Goal: Communication & Community: Answer question/provide support

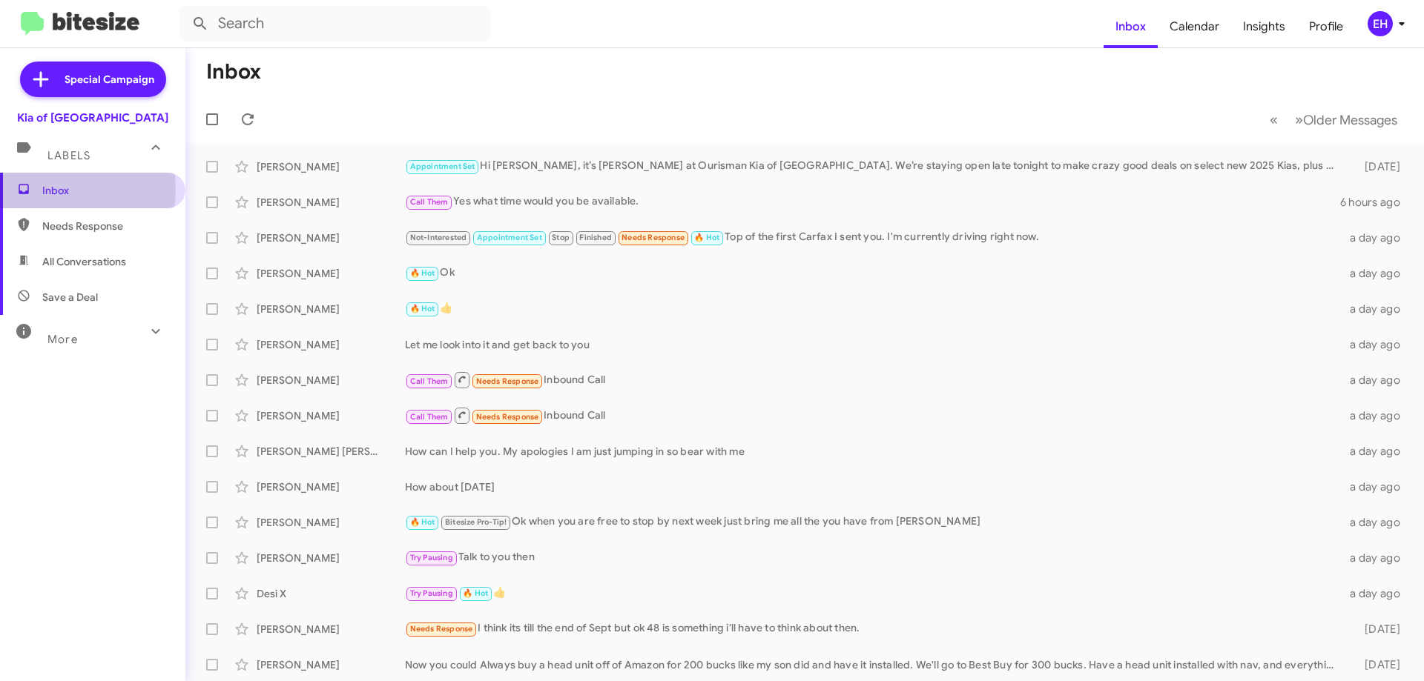
click at [61, 189] on span "Inbox" at bounding box center [105, 190] width 126 height 15
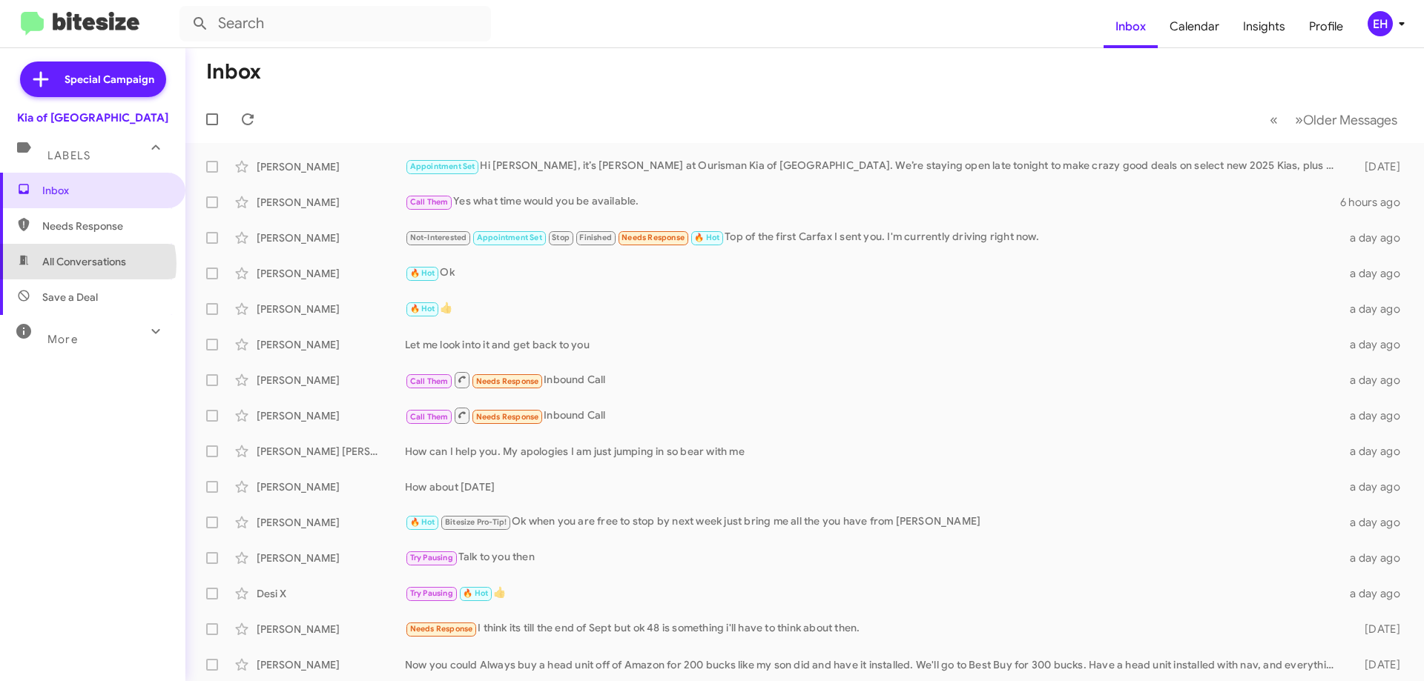
click at [85, 264] on span "All Conversations" at bounding box center [84, 261] width 84 height 15
type input "in:all-conversations"
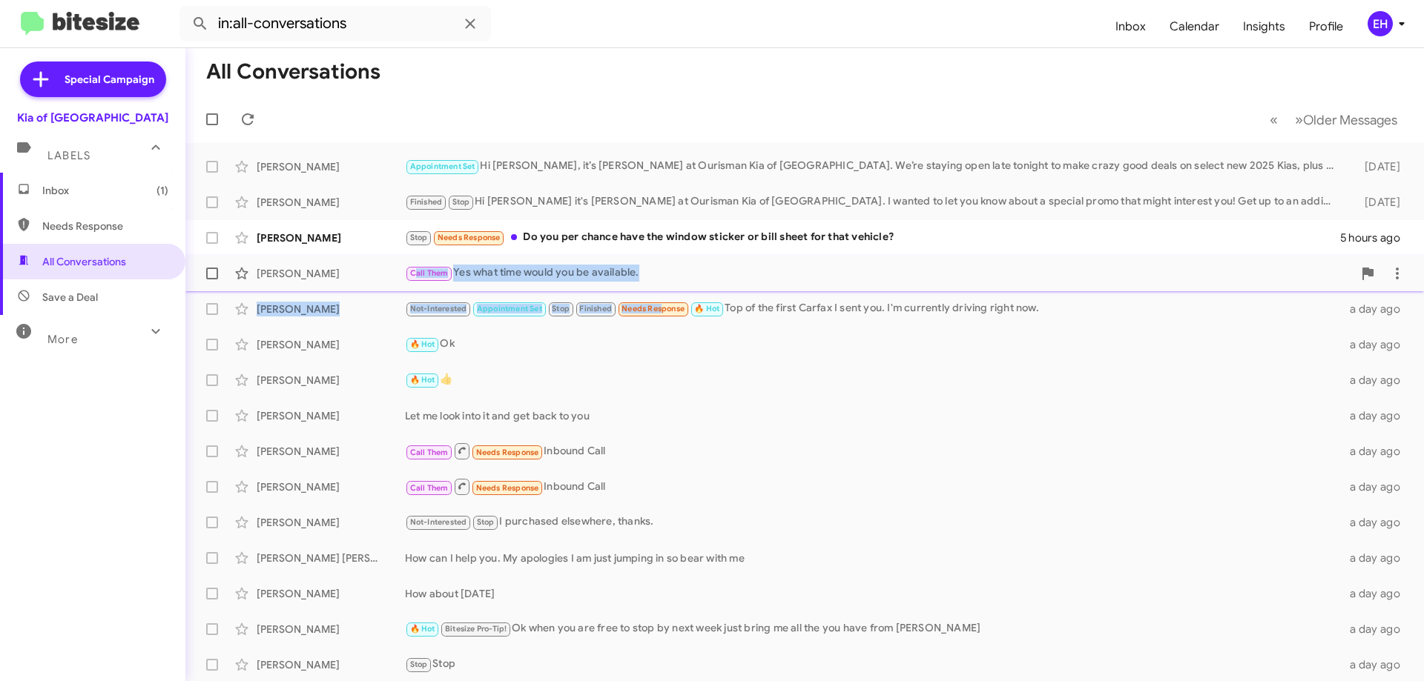
drag, startPoint x: 689, startPoint y: 306, endPoint x: 780, endPoint y: 268, distance: 98.5
click at [729, 295] on mat-action-list "[PERSON_NAME] Appointment Set Hi [PERSON_NAME], it’s [PERSON_NAME] at Ourisman …" at bounding box center [804, 502] width 1238 height 718
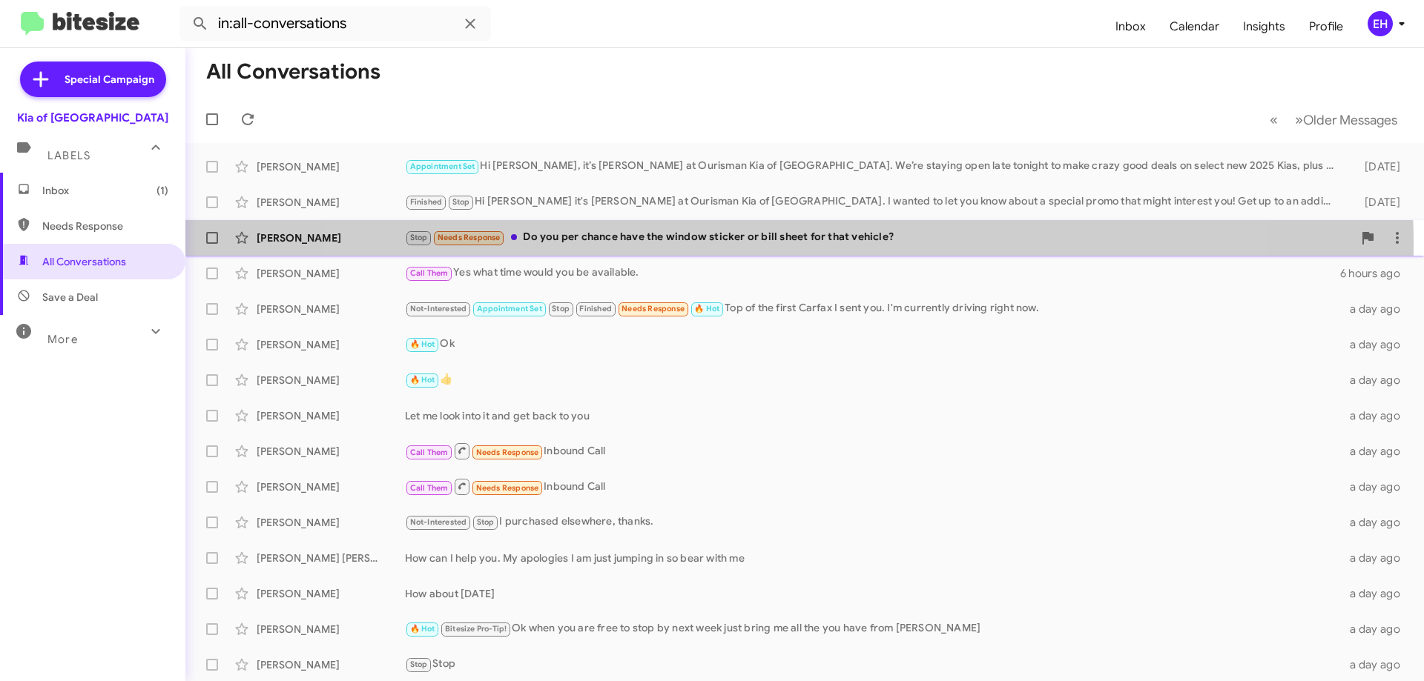
click at [774, 245] on div "Stop Needs Response Do you per chance have the window sticker or bill sheet for…" at bounding box center [879, 237] width 948 height 17
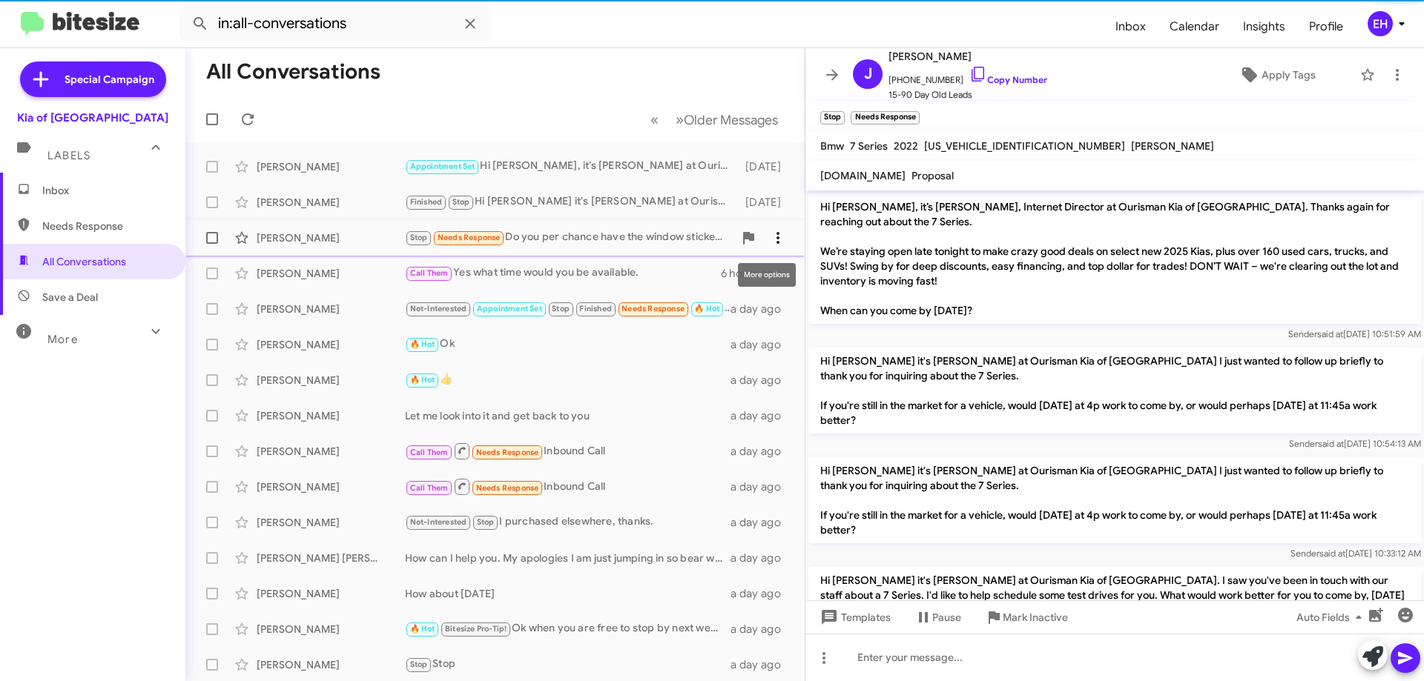
scroll to position [176, 0]
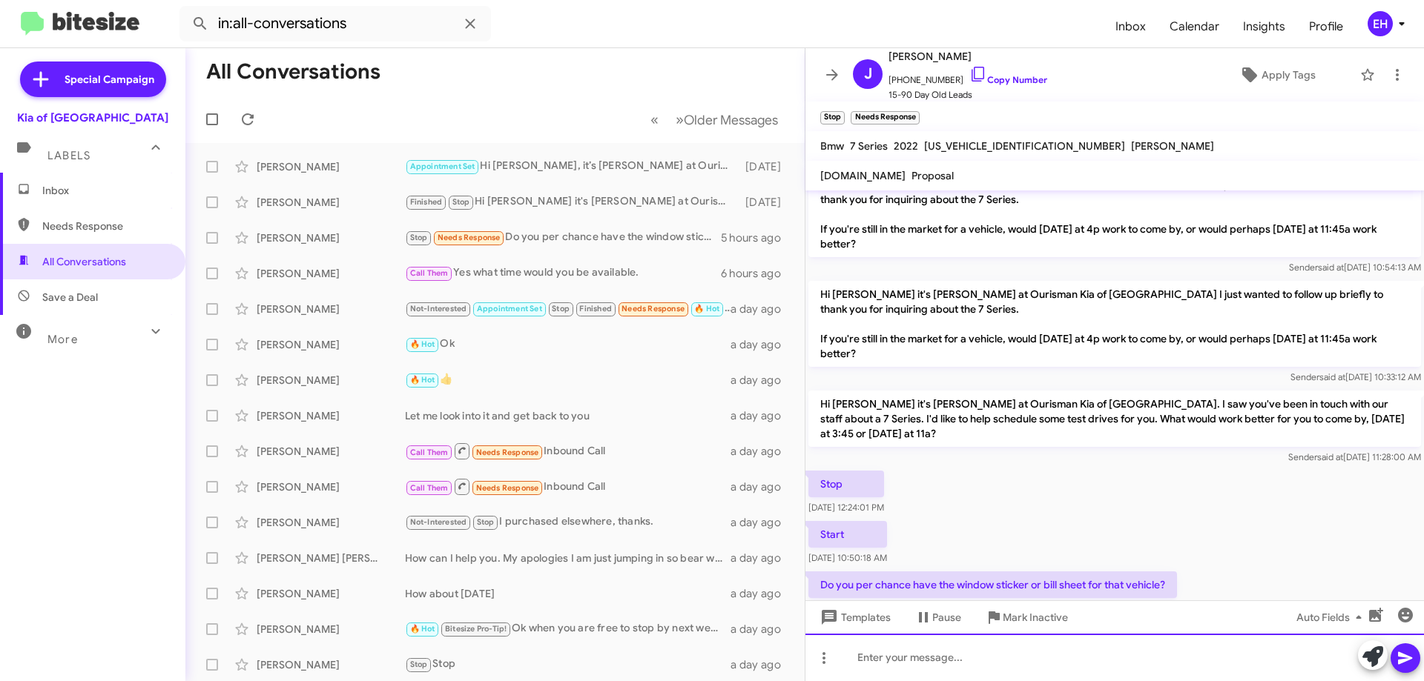
click at [896, 664] on div at bounding box center [1114, 657] width 618 height 47
paste div
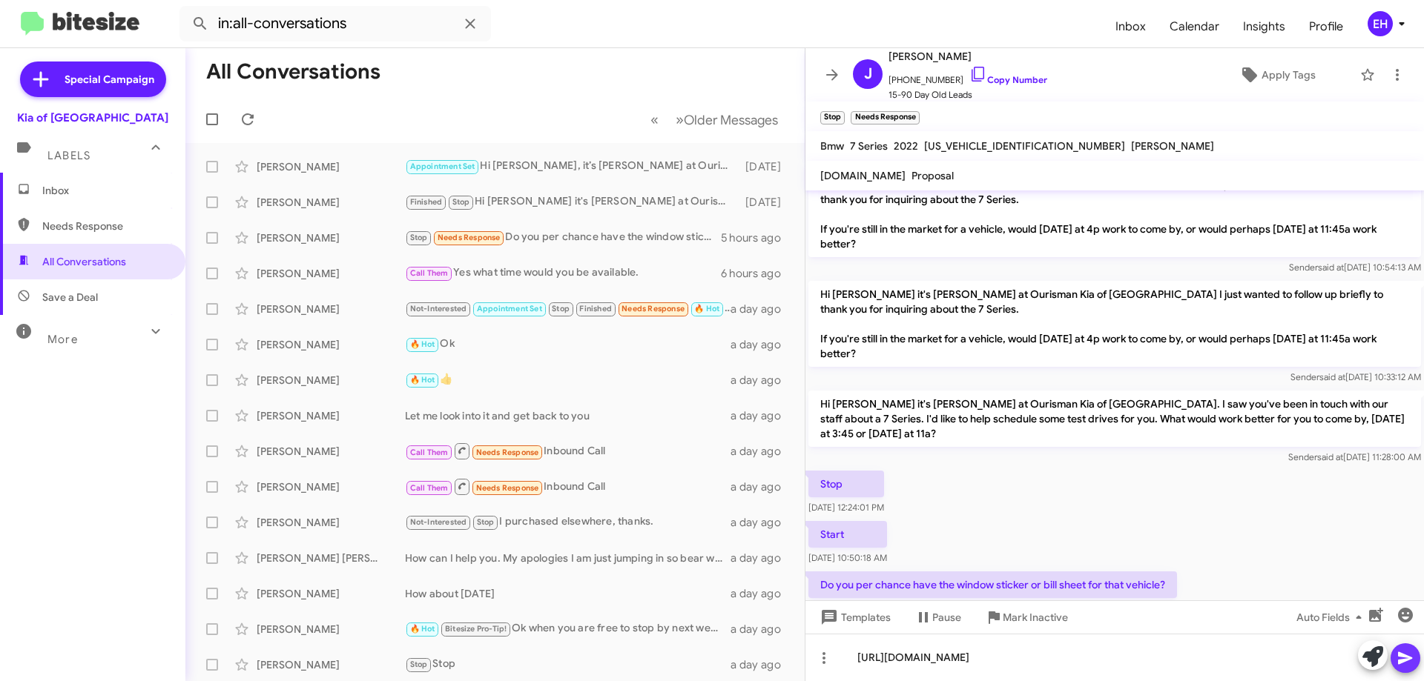
click at [1407, 659] on icon at bounding box center [1405, 659] width 14 height 13
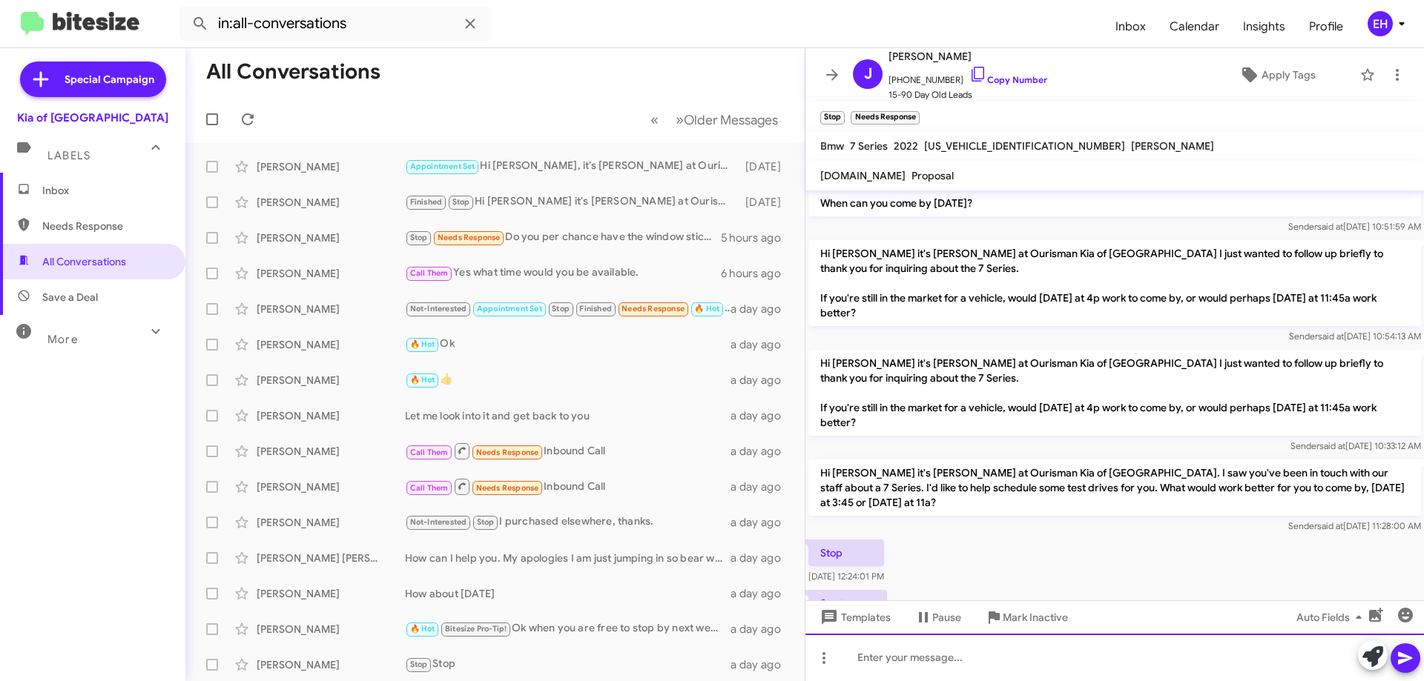
scroll to position [260, 0]
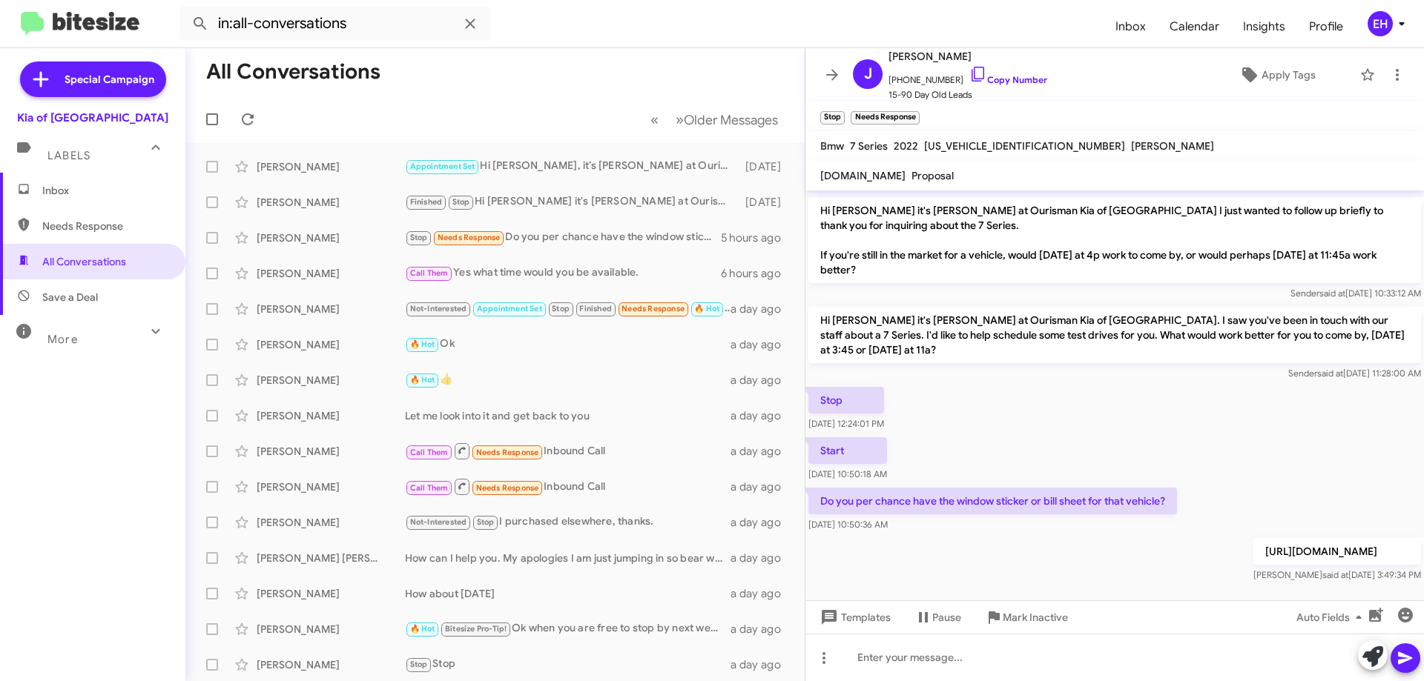
click at [62, 238] on span "Needs Response" at bounding box center [92, 226] width 185 height 36
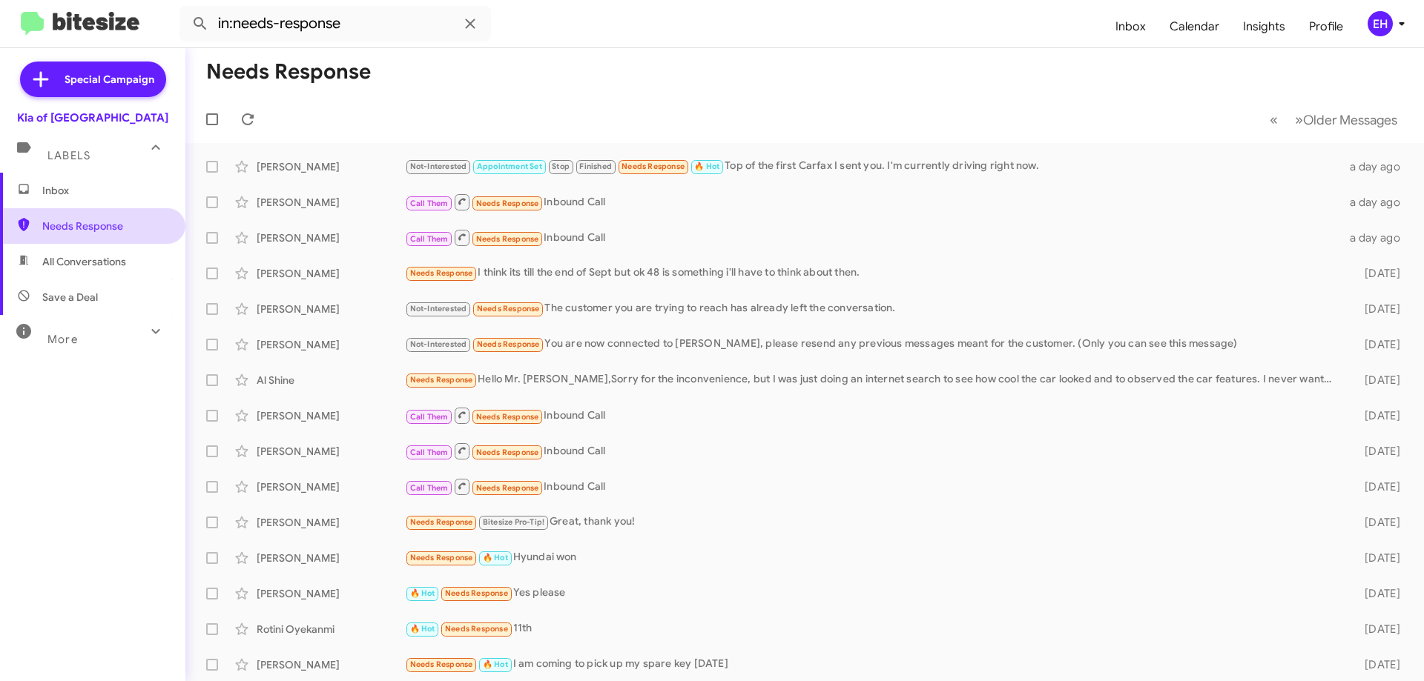
click at [70, 233] on span "Needs Response" at bounding box center [105, 226] width 126 height 15
click at [79, 219] on span "Needs Response" at bounding box center [105, 226] width 126 height 15
click at [79, 220] on span "Needs Response" at bounding box center [105, 226] width 126 height 15
click at [113, 270] on span "All Conversations" at bounding box center [92, 262] width 185 height 36
type input "in:all-conversations"
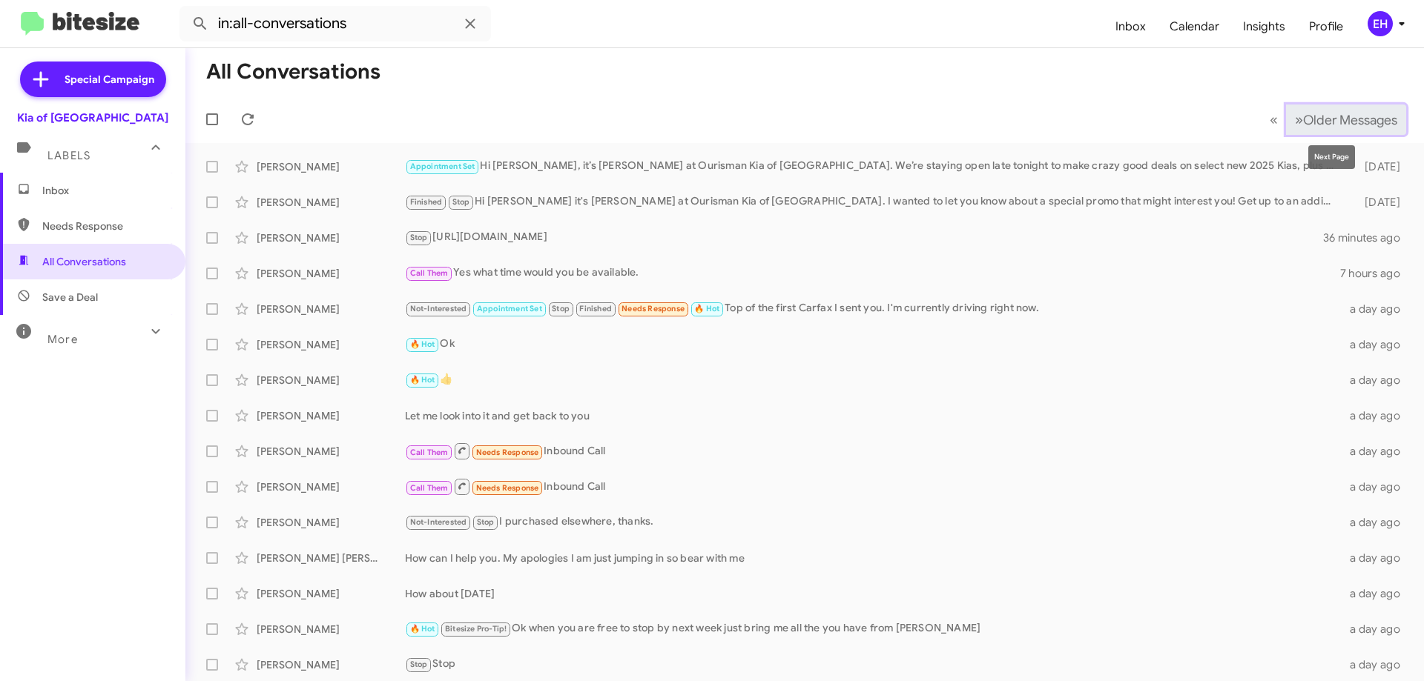
click at [1360, 117] on span "Older Messages" at bounding box center [1350, 120] width 94 height 16
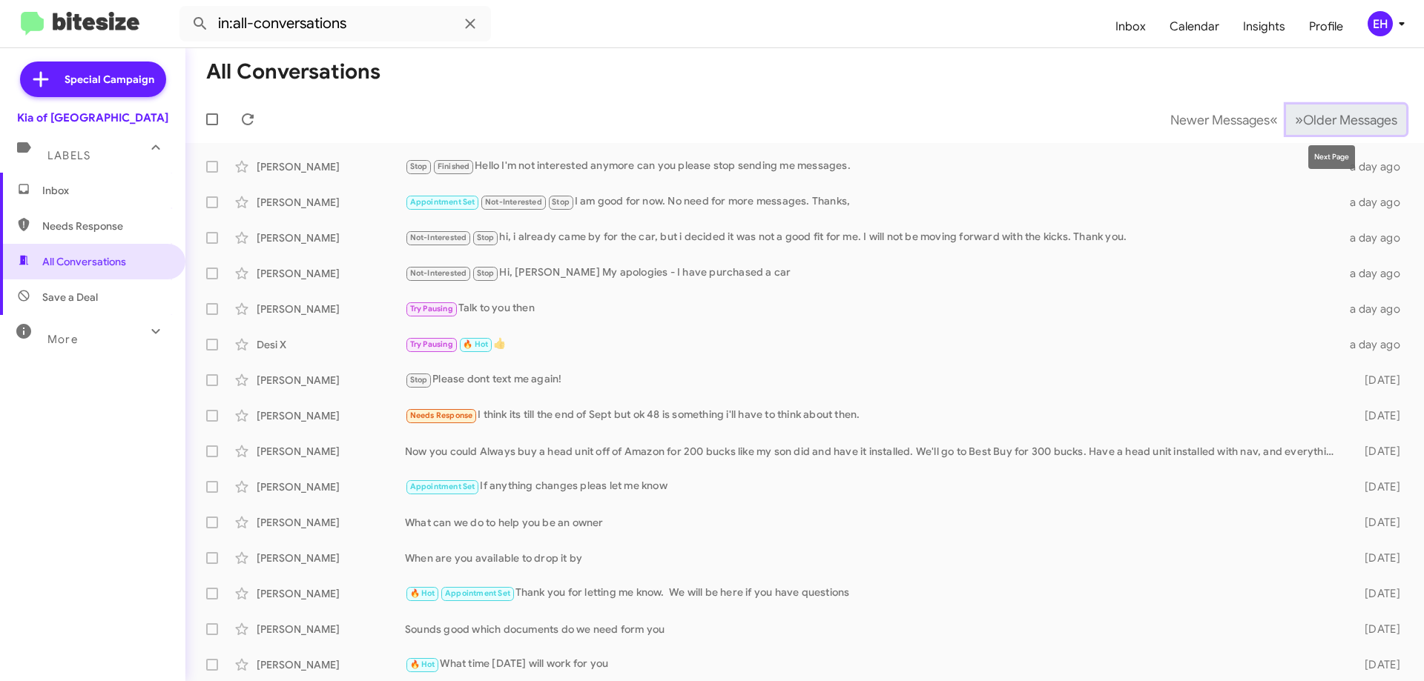
click at [1347, 118] on span "Older Messages" at bounding box center [1350, 120] width 94 height 16
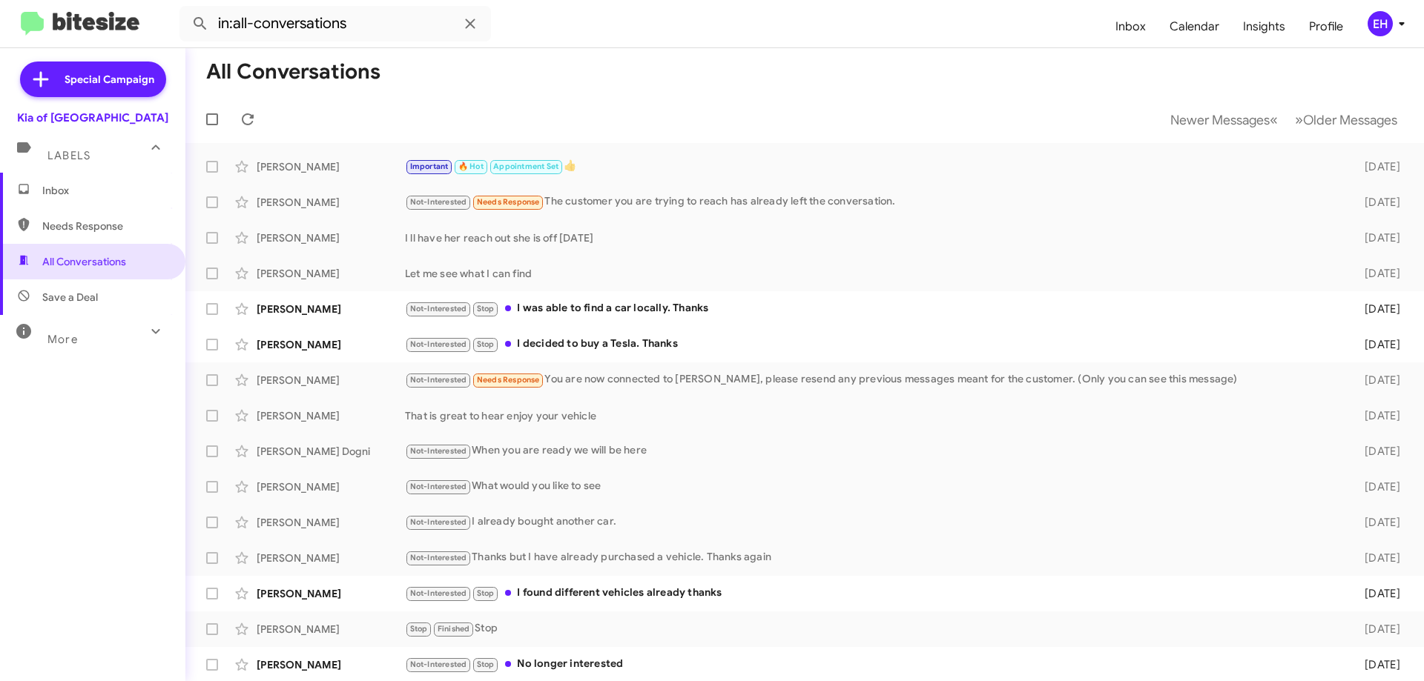
click at [70, 196] on span "Inbox" at bounding box center [105, 190] width 126 height 15
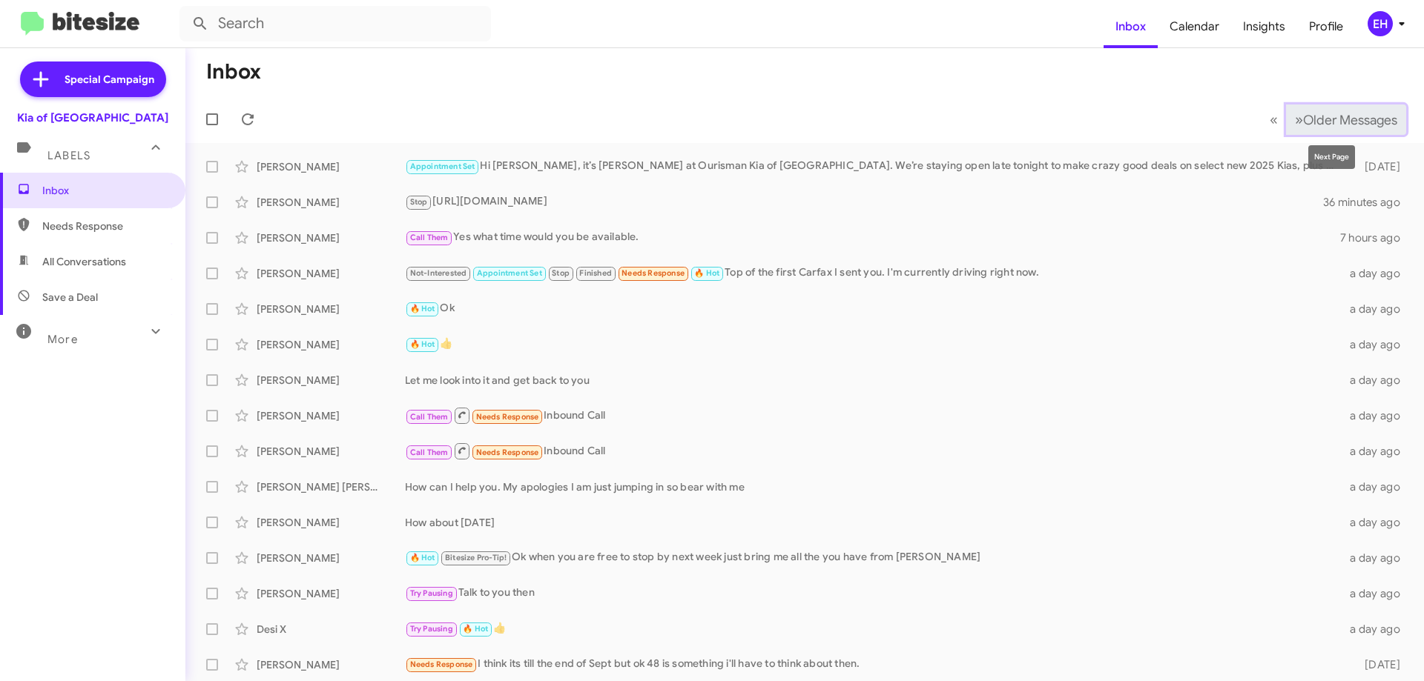
click at [1372, 131] on button "» Next Older Messages" at bounding box center [1346, 120] width 120 height 30
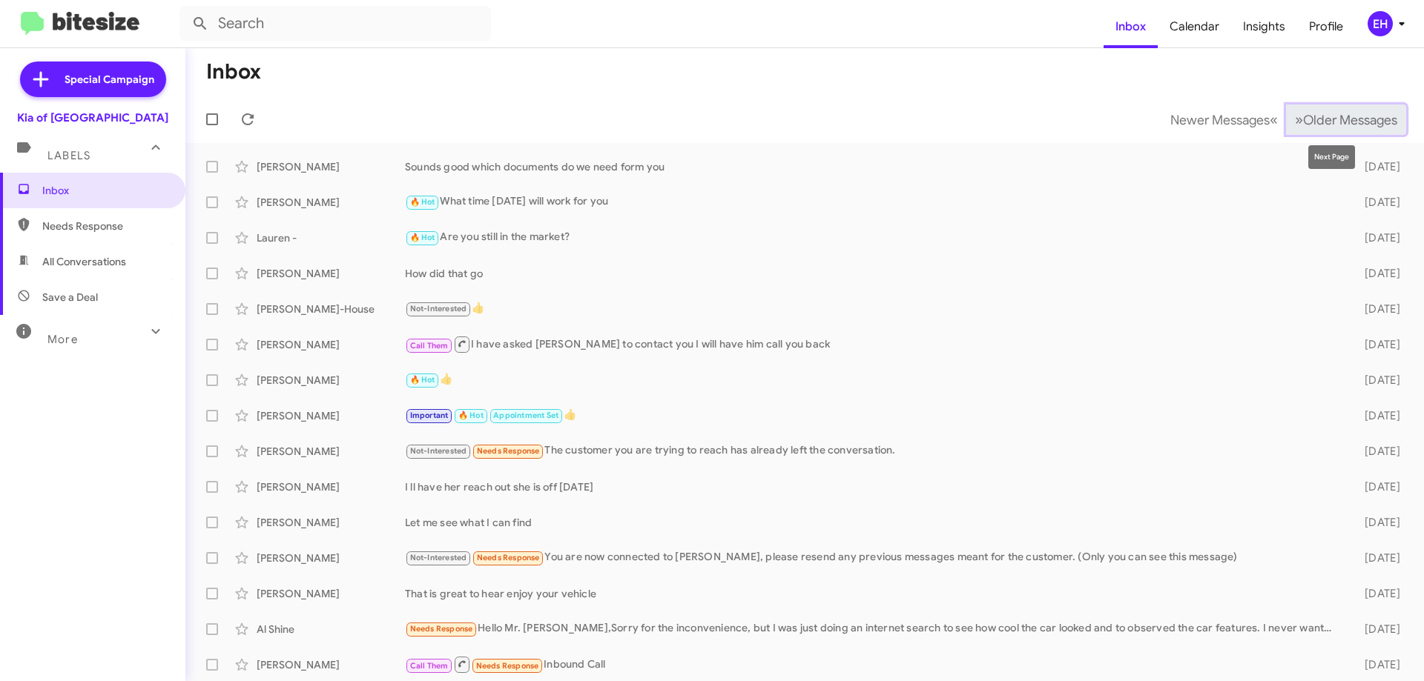
click at [1362, 126] on span "Older Messages" at bounding box center [1350, 120] width 94 height 16
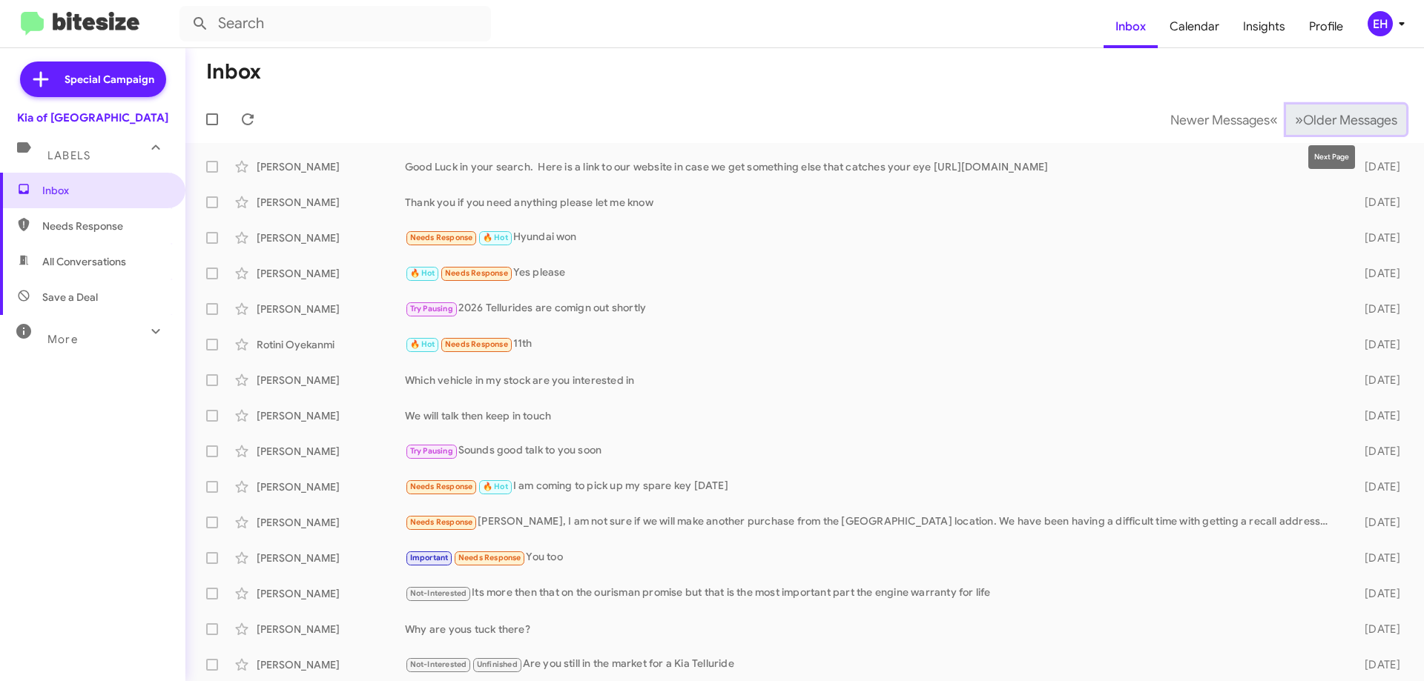
click at [1321, 122] on span "Older Messages" at bounding box center [1350, 120] width 94 height 16
